Goal: Information Seeking & Learning: Learn about a topic

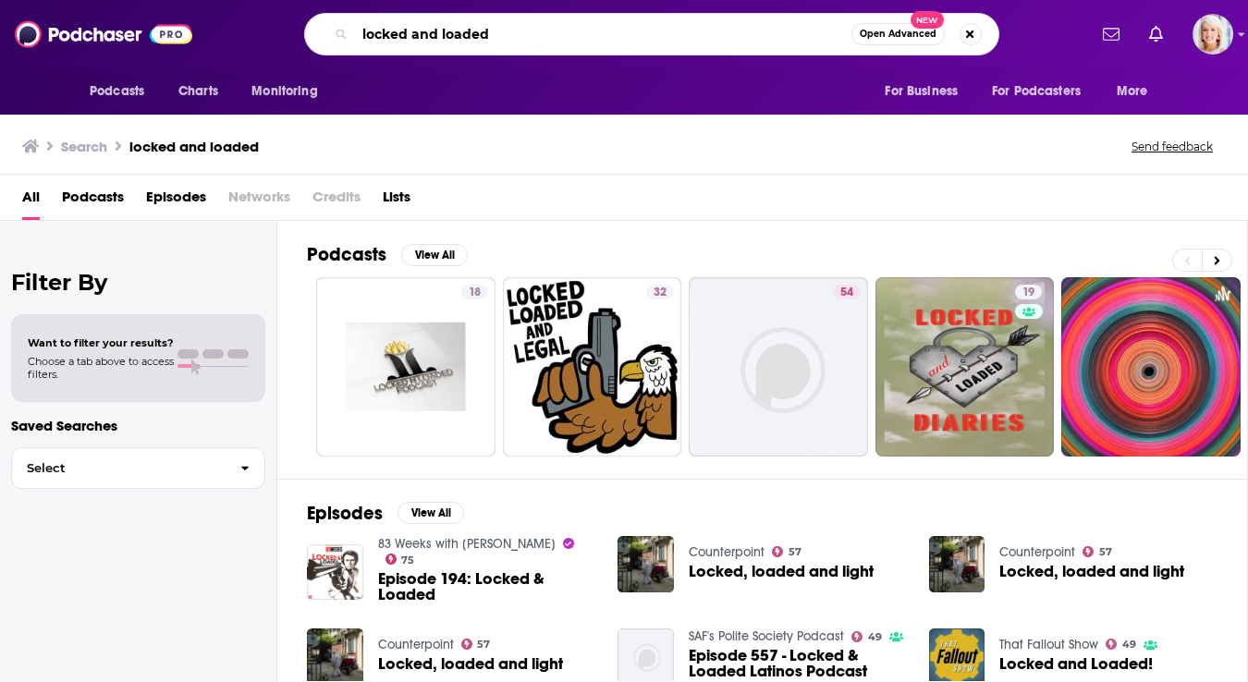
click at [520, 23] on input "locked and loaded" at bounding box center [603, 34] width 496 height 30
click at [520, 33] on input "locked and loaded" at bounding box center [603, 34] width 496 height 30
type input "locked and loaded faith"
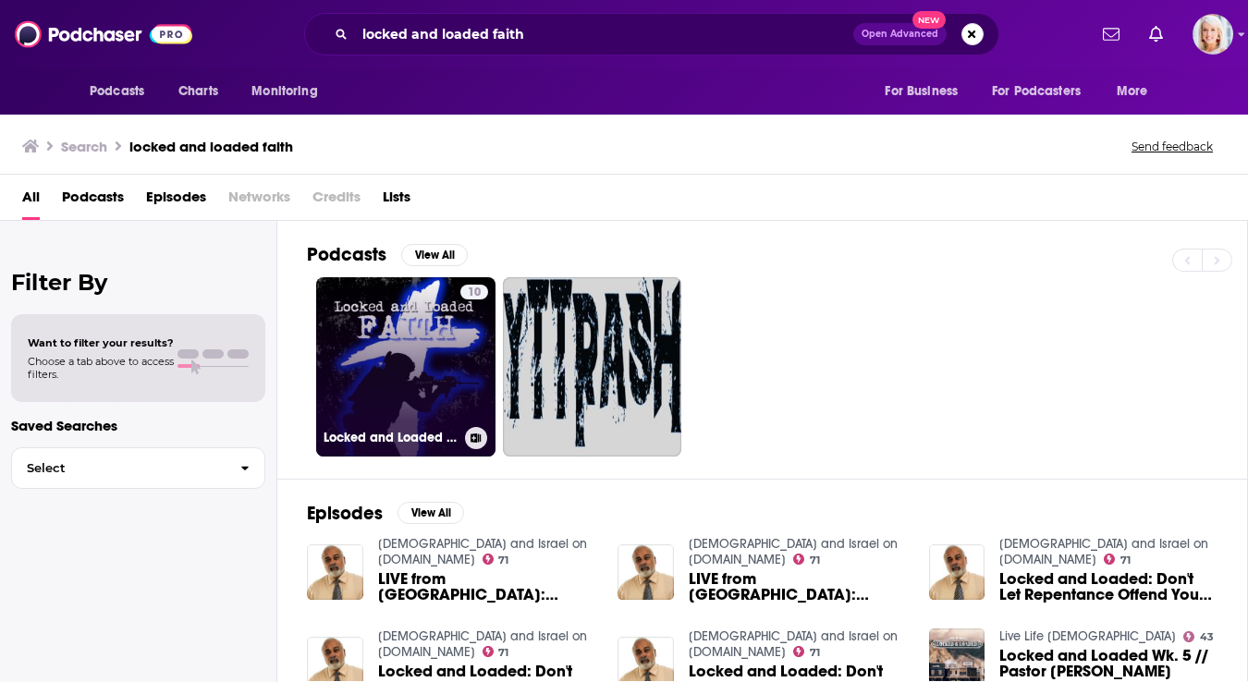
click at [420, 341] on link "10 Locked and Loaded Faith: Mighty Men of Valor" at bounding box center [405, 366] width 179 height 179
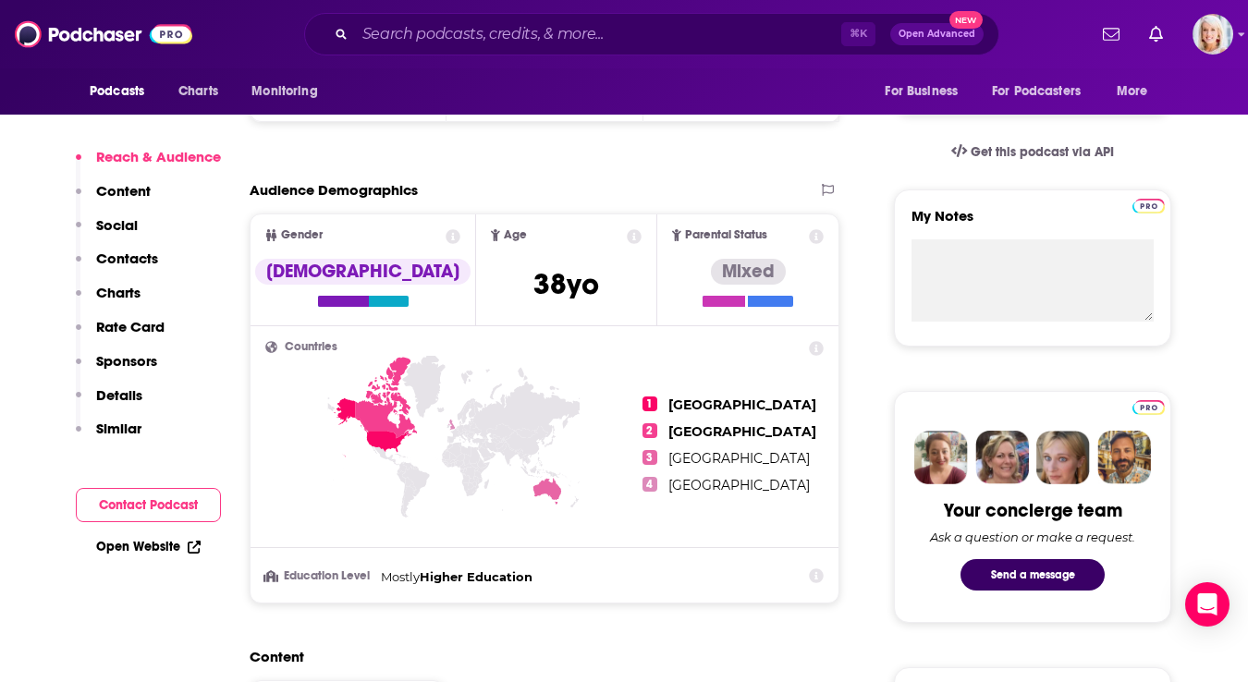
scroll to position [576, 0]
